Goal: Task Accomplishment & Management: Use online tool/utility

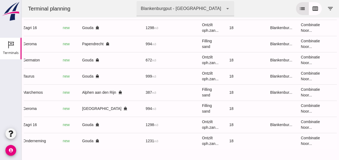
scroll to position [0, 143]
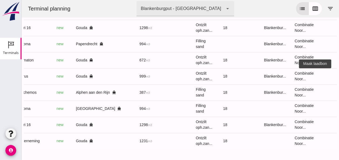
click at [338, 74] on icon "receipt_long" at bounding box center [342, 76] width 5 height 5
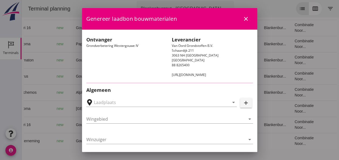
type input "Loswal Fa. J. Bos&Zonen, [GEOGRAPHIC_DATA]"
type input "Taurus"
type input "Rianne"
type input "999"
type input "Ontzilt oph.zand [75] (6120)"
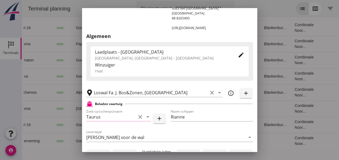
scroll to position [108, 0]
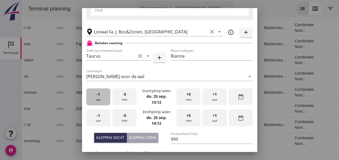
click at [104, 101] on div "-1 uur" at bounding box center [98, 96] width 24 height 17
click at [105, 102] on div "-1 uur" at bounding box center [98, 96] width 24 height 17
click at [186, 99] on div "+5 min" at bounding box center [188, 96] width 24 height 17
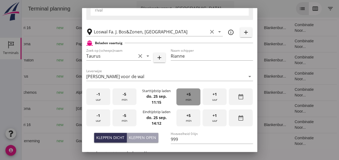
click at [186, 99] on div "+5 min" at bounding box center [188, 96] width 24 height 17
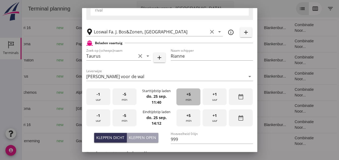
click at [187, 99] on div "+5 min" at bounding box center [188, 96] width 24 height 17
click at [102, 115] on div "-1 uur" at bounding box center [98, 117] width 24 height 17
click at [180, 119] on div "+5 min" at bounding box center [188, 117] width 24 height 17
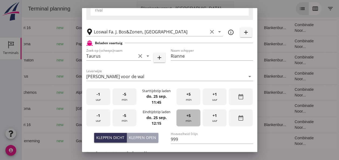
click at [180, 119] on div "+5 min" at bounding box center [188, 117] width 24 height 17
click at [181, 118] on div "+5 min" at bounding box center [188, 117] width 24 height 17
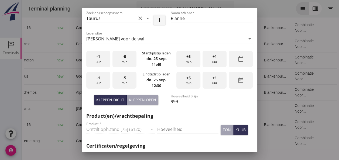
scroll to position [189, 0]
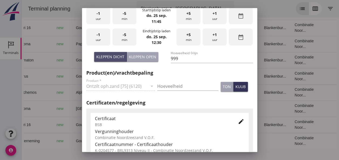
click at [110, 59] on div "Kleppen dicht" at bounding box center [110, 57] width 28 height 6
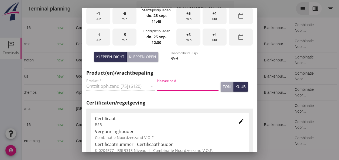
click at [175, 88] on input "Hoeveelheid" at bounding box center [187, 86] width 61 height 9
type input "999"
click at [236, 86] on div "kuub" at bounding box center [240, 87] width 10 height 6
click at [238, 120] on icon "edit" at bounding box center [241, 121] width 6 height 6
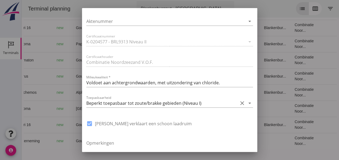
scroll to position [408, 0]
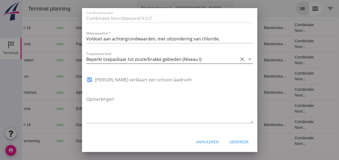
click at [246, 59] on icon "arrow_drop_down" at bounding box center [249, 59] width 6 height 6
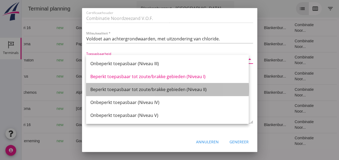
click at [195, 88] on div "Beperkt toepasbaar tot zoute/brakke gebieden (Niveau II)" at bounding box center [167, 89] width 154 height 6
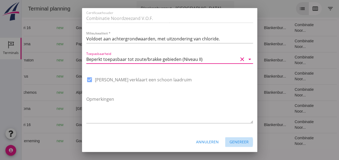
click at [231, 140] on div "Genereer" at bounding box center [238, 142] width 19 height 6
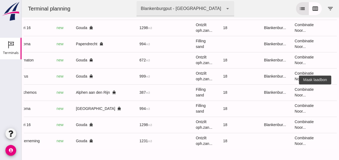
click at [338, 90] on icon "receipt_long" at bounding box center [342, 92] width 5 height 5
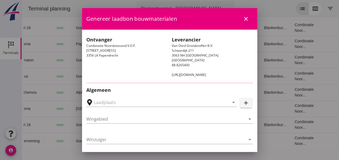
type input "[PERSON_NAME], Alphen aan den Rijn"
type input "Marchemos"
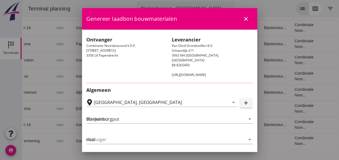
type input "[PERSON_NAME]"
type input "387"
type input "Ophoogzand (6120)"
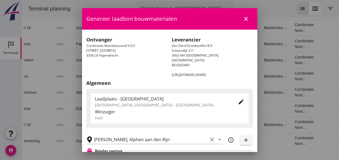
scroll to position [135, 0]
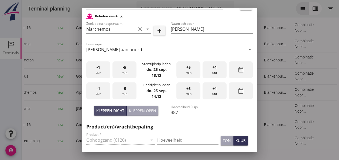
click at [109, 109] on div "Kleppen dicht" at bounding box center [110, 111] width 28 height 6
click at [100, 70] on div "-1 uur" at bounding box center [98, 69] width 24 height 17
click at [187, 74] on div "+5 min" at bounding box center [188, 69] width 24 height 17
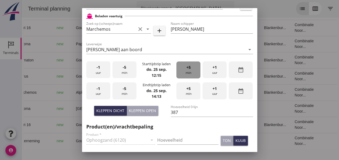
click at [187, 74] on div "+5 min" at bounding box center [188, 69] width 24 height 17
click at [186, 74] on div "+5 min" at bounding box center [188, 69] width 24 height 17
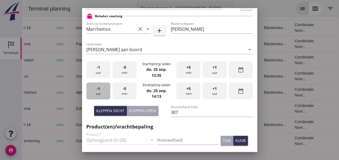
click at [99, 91] on div "-1 uur" at bounding box center [98, 90] width 24 height 17
click at [101, 90] on div "-1 uur" at bounding box center [98, 90] width 24 height 17
click at [183, 94] on div "+5 min" at bounding box center [188, 90] width 24 height 17
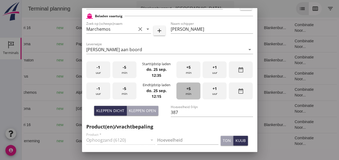
click at [183, 94] on div "+5 min" at bounding box center [188, 90] width 24 height 17
click at [183, 92] on div "+5 min" at bounding box center [188, 90] width 24 height 17
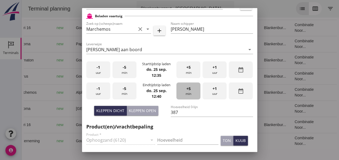
click at [183, 92] on div "+5 min" at bounding box center [188, 90] width 24 height 17
click at [184, 91] on div "+5 min" at bounding box center [188, 90] width 24 height 17
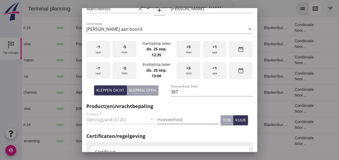
scroll to position [162, 0]
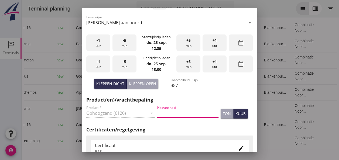
click at [163, 112] on input "Hoeveelheid" at bounding box center [187, 113] width 61 height 9
type input "387"
click at [238, 112] on div "kuub" at bounding box center [240, 114] width 10 height 6
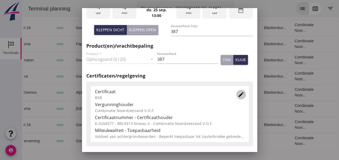
click at [238, 96] on icon "edit" at bounding box center [241, 94] width 6 height 6
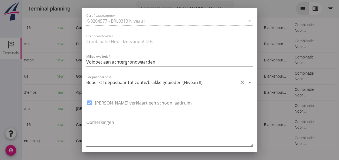
scroll to position [404, 0]
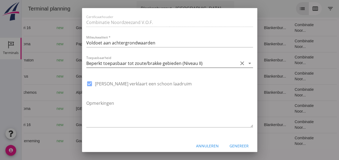
click at [246, 62] on icon "arrow_drop_down" at bounding box center [249, 63] width 6 height 6
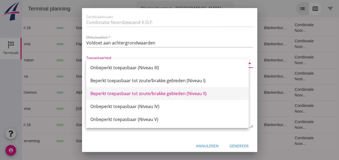
click at [203, 94] on div "Beperkt toepasbaar tot zoute/brakke gebieden (Niveau II)" at bounding box center [167, 93] width 154 height 6
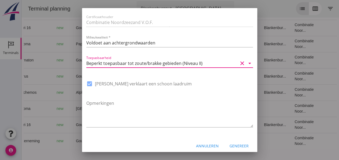
click at [235, 147] on div "Genereer" at bounding box center [238, 146] width 19 height 6
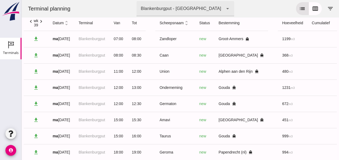
scroll to position [0, 0]
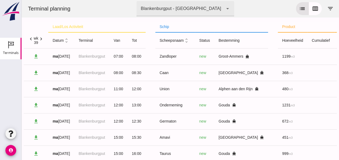
click at [67, 38] on icon "unfold_more" at bounding box center [67, 41] width 6 height 6
click at [67, 42] on icon "expand_more" at bounding box center [67, 41] width 6 height 6
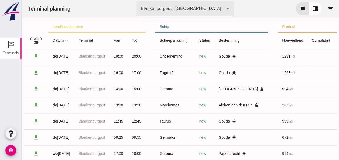
click at [67, 42] on icon "expand_less" at bounding box center [67, 41] width 6 height 6
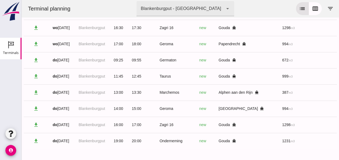
scroll to position [340, 0]
